Goal: Task Accomplishment & Management: Manage account settings

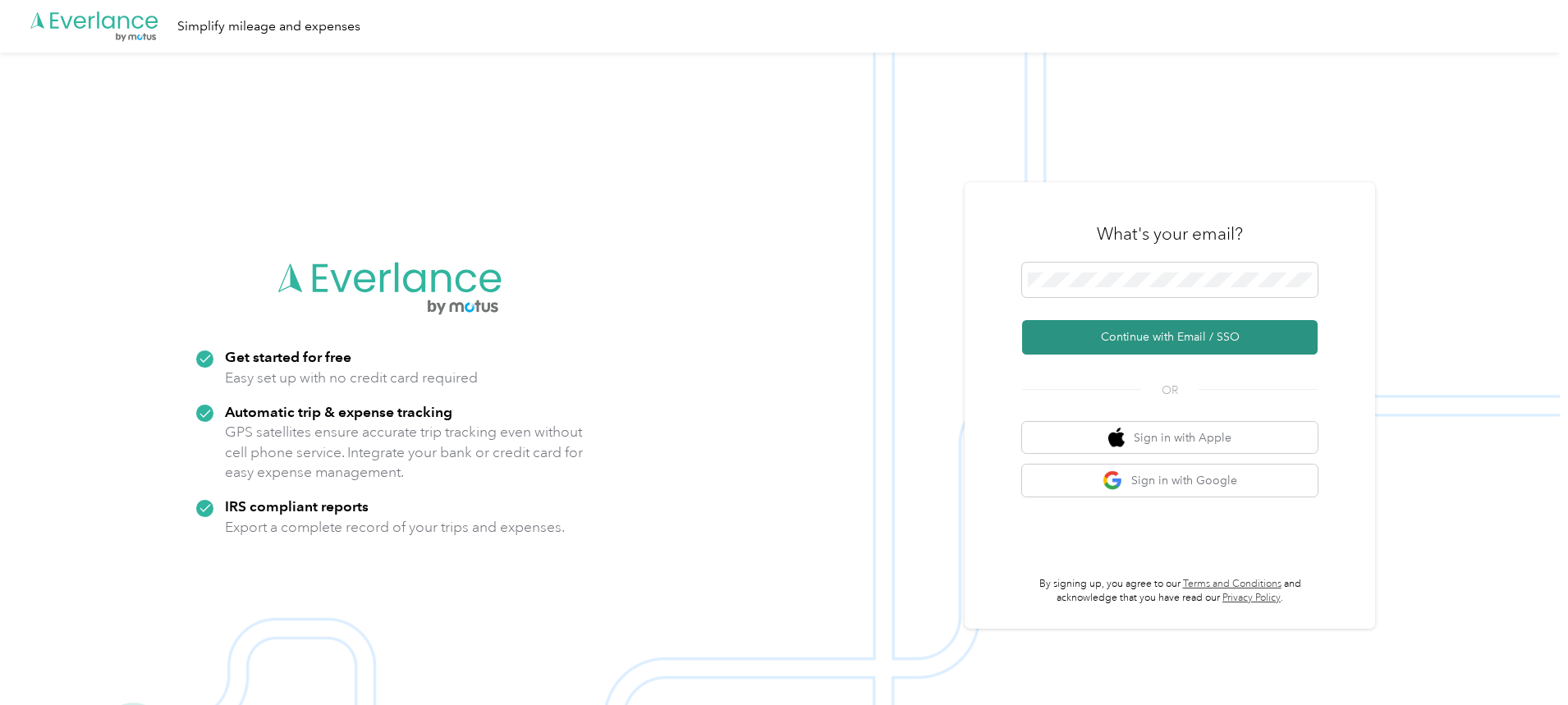
click at [1173, 337] on button "Continue with Email / SSO" at bounding box center [1169, 338] width 295 height 35
